Goal: Task Accomplishment & Management: Use online tool/utility

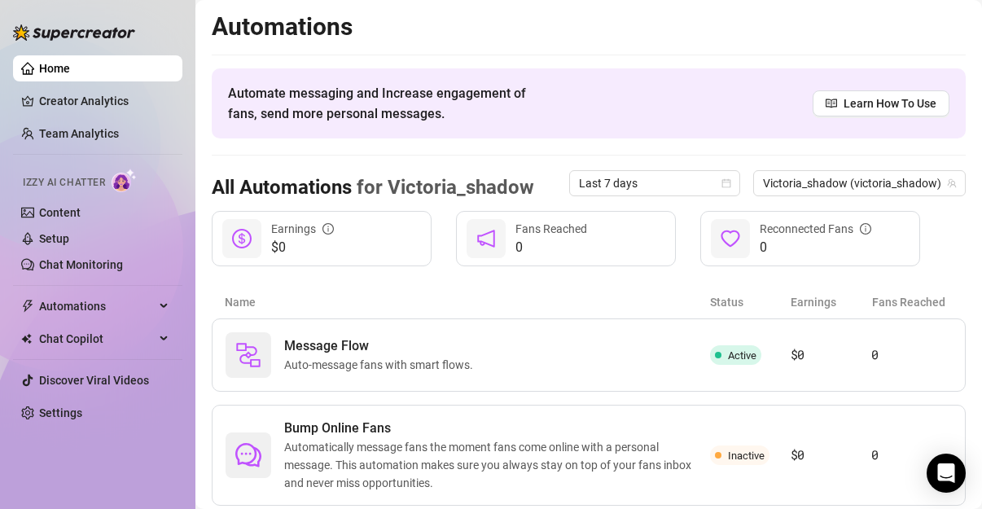
click at [92, 7] on div at bounding box center [74, 24] width 122 height 49
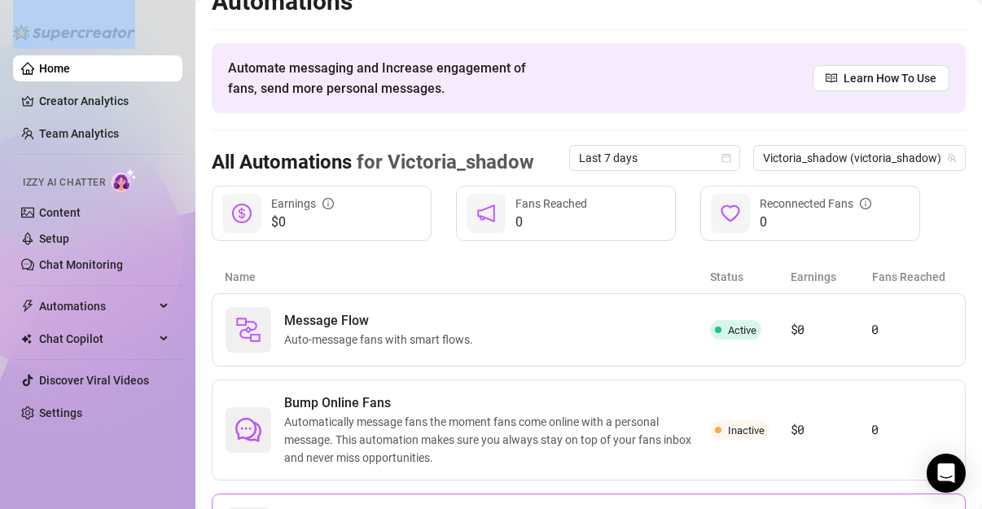
scroll to position [68, 0]
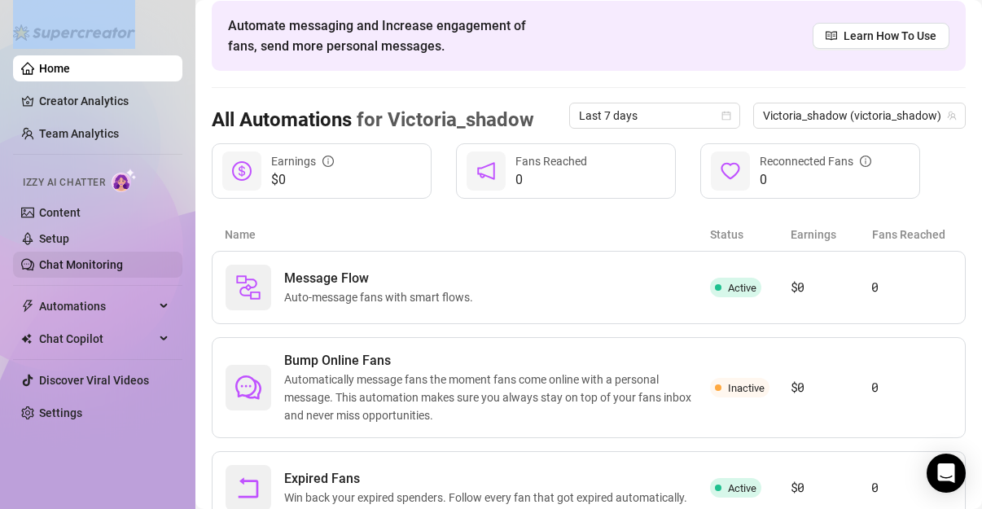
click at [73, 268] on link "Chat Monitoring" at bounding box center [81, 264] width 84 height 13
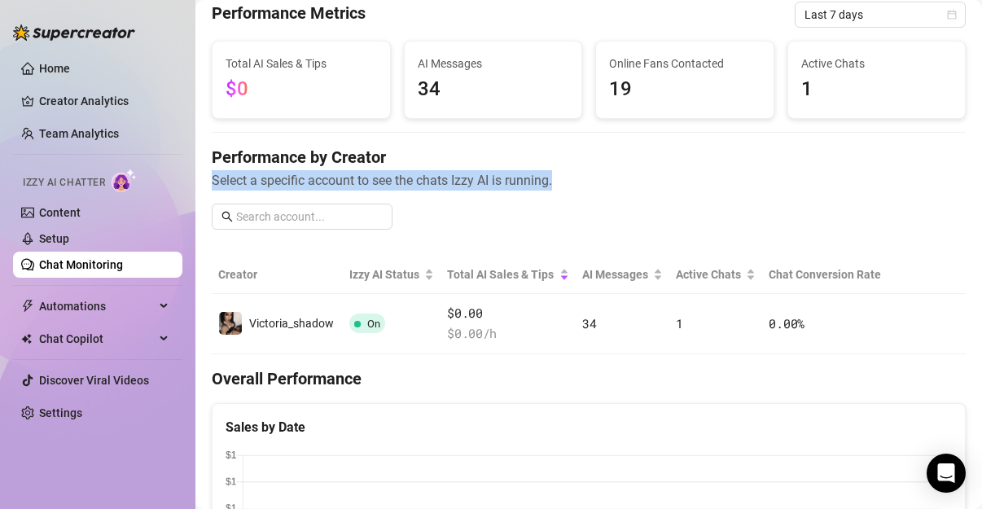
drag, startPoint x: 206, startPoint y: 184, endPoint x: 403, endPoint y: 211, distance: 198.8
click at [403, 211] on main "Chat Monitoring Performance Metrics Last 7 days Total AI Sales & Tips $0 AI Mes…" at bounding box center [588, 511] width 786 height 1159
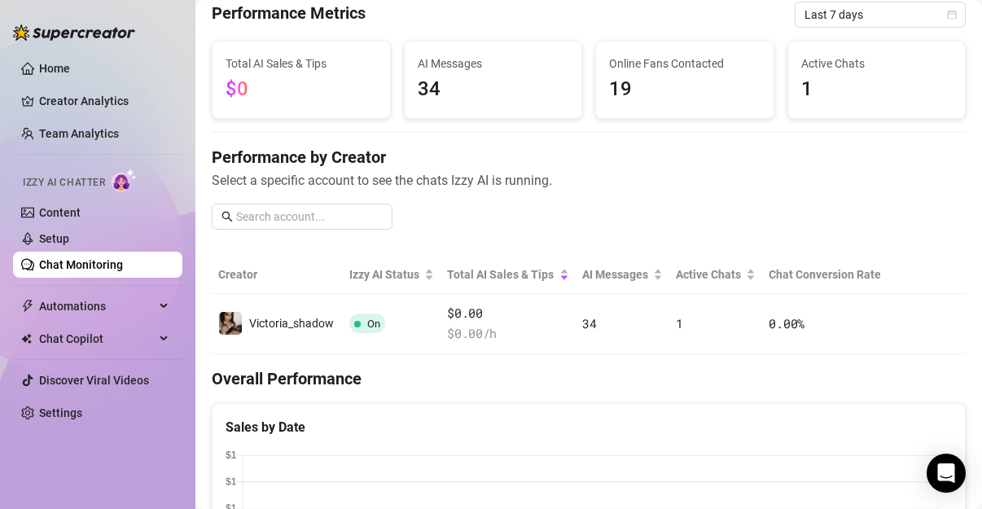
click at [403, 211] on div "Performance by Creator Select a specific account to see the chats Izzy AI is ru…" at bounding box center [589, 194] width 754 height 97
